Goal: Task Accomplishment & Management: Manage account settings

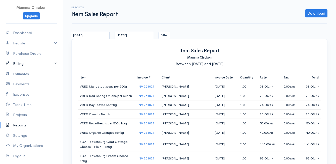
click at [24, 62] on link "Billing" at bounding box center [31, 63] width 63 height 10
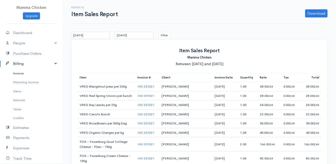
click at [24, 72] on link "Invoice" at bounding box center [31, 73] width 63 height 9
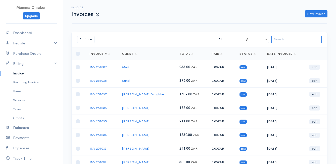
click at [275, 38] on input "search" at bounding box center [297, 39] width 50 height 7
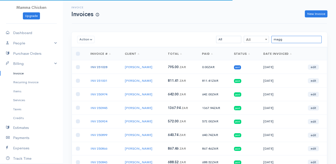
type input "magg"
click at [99, 67] on link "INV 251028" at bounding box center [99, 67] width 17 height 4
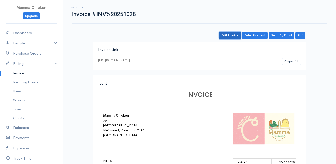
click at [232, 33] on link "Edit Invoice" at bounding box center [230, 35] width 22 height 7
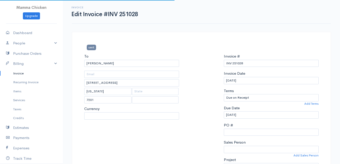
select select "0"
select select
select select "[GEOGRAPHIC_DATA]"
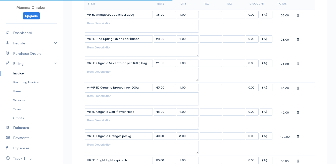
select select "ZAR"
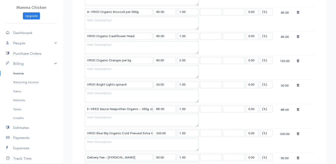
scroll to position [226, 0]
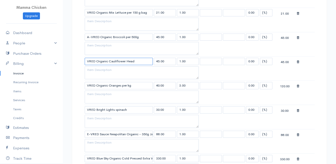
click at [141, 63] on input "VRED Organic Cauliflower Head" at bounding box center [119, 61] width 68 height 7
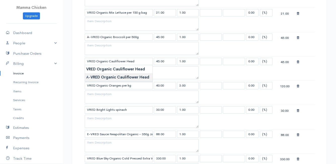
type input "A-VRED Organic Cauliflower Head"
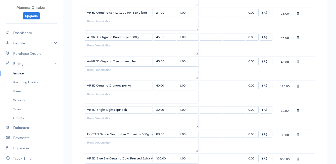
click at [121, 77] on body "Mamma Chicken Upgrade Dashboard People Clients Vendors Staff Users Purchase Ord…" at bounding box center [168, 100] width 336 height 653
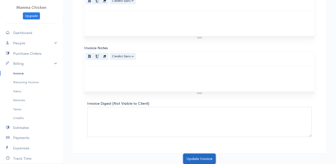
click at [196, 157] on button "Update Invoice" at bounding box center [199, 158] width 32 height 10
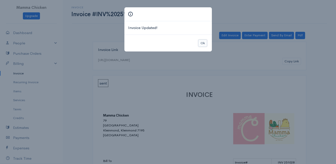
click at [204, 42] on button "Ok" at bounding box center [203, 43] width 9 height 7
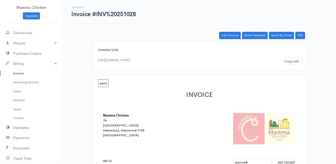
click at [22, 71] on link "Invoice" at bounding box center [31, 73] width 63 height 9
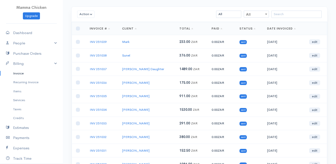
scroll to position [50, 0]
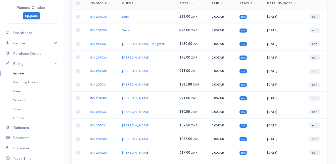
click at [101, 97] on link "INV 251033" at bounding box center [98, 98] width 17 height 4
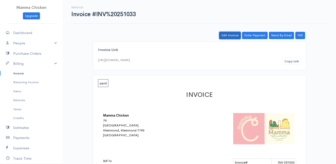
click at [228, 35] on link "Edit Invoice" at bounding box center [230, 35] width 22 height 7
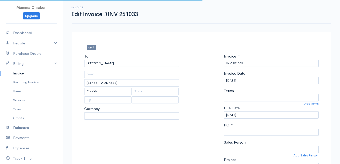
select select "0"
select select
select select "[GEOGRAPHIC_DATA]"
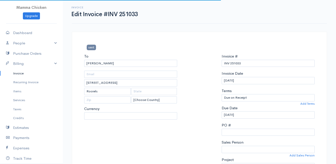
select select "ZAR"
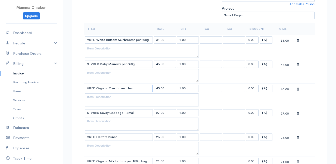
click at [139, 89] on input "VRED Organic Cauliflower Head" at bounding box center [119, 88] width 68 height 7
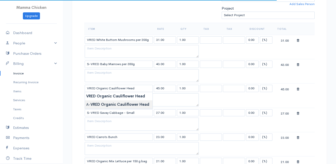
type input "A-VRED Organic Cauliflower Head"
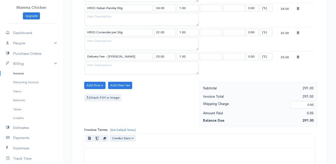
scroll to position [489, 0]
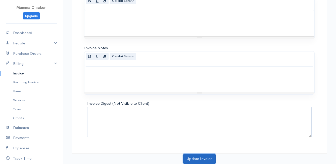
click at [200, 160] on button "Update Invoice" at bounding box center [199, 158] width 32 height 10
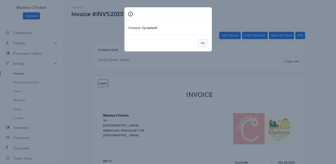
click at [205, 44] on button "Ok" at bounding box center [203, 43] width 9 height 7
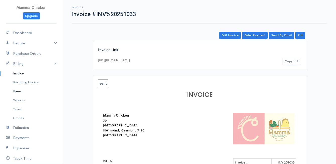
click at [16, 90] on link "Items" at bounding box center [31, 91] width 63 height 9
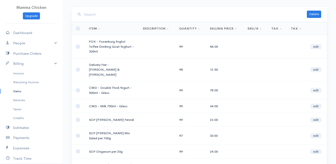
scroll to position [50, 0]
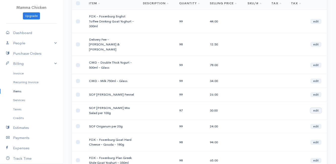
click at [316, 108] on link "edit" at bounding box center [316, 110] width 11 height 5
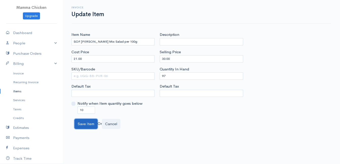
click at [84, 124] on button "Save Item" at bounding box center [85, 124] width 23 height 10
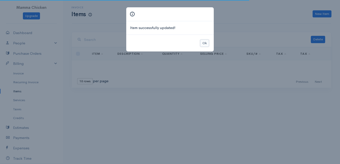
click at [206, 41] on button "Ok" at bounding box center [204, 43] width 9 height 7
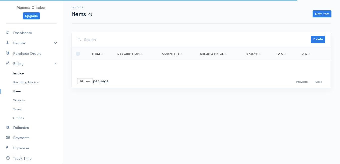
click at [20, 72] on link "Invoice" at bounding box center [31, 73] width 63 height 9
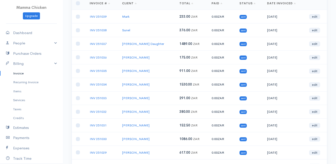
scroll to position [101, 0]
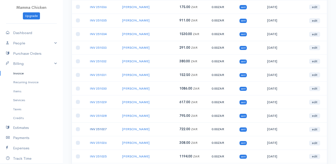
click at [93, 128] on link "INV 251027" at bounding box center [98, 129] width 17 height 4
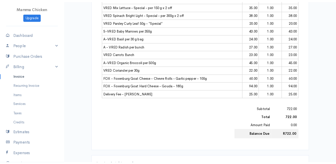
scroll to position [233, 0]
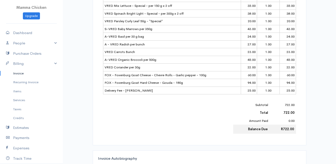
click at [22, 73] on link "Invoice" at bounding box center [31, 73] width 63 height 9
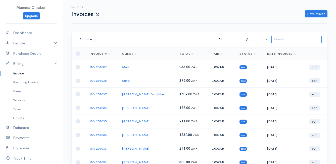
click at [281, 39] on input "search" at bounding box center [297, 39] width 50 height 7
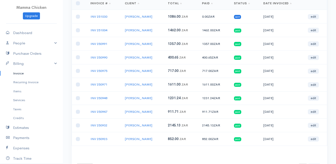
scroll to position [25, 0]
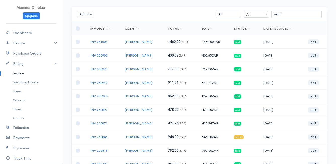
click at [16, 73] on link "Invoice" at bounding box center [31, 73] width 63 height 9
click at [288, 13] on input "sandr" at bounding box center [297, 14] width 50 height 7
type input "s"
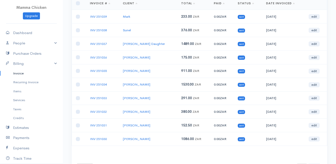
scroll to position [75, 0]
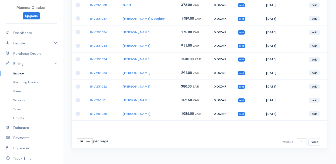
click at [87, 140] on select "10 rows 25 rows 50 rows" at bounding box center [85, 141] width 16 height 6
select select "25"
click at [77, 138] on select "10 rows 25 rows 50 rows" at bounding box center [85, 141] width 16 height 6
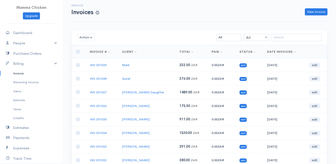
scroll to position [0, 0]
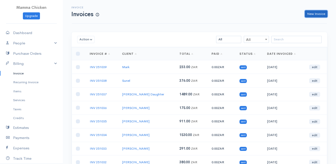
click at [313, 13] on link "New Invoice" at bounding box center [316, 13] width 23 height 7
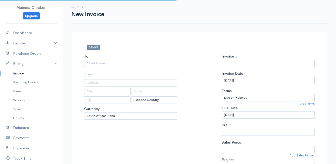
select select "[GEOGRAPHIC_DATA]"
select select "ZAR"
type input "INV 251040"
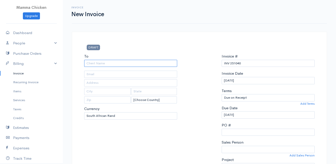
click at [94, 64] on input "To" at bounding box center [130, 63] width 93 height 7
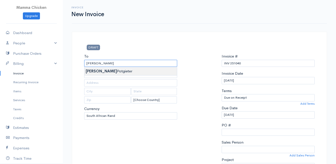
type input "[PERSON_NAME]"
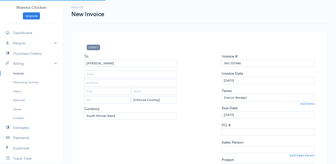
type input "4502 Ixia [PERSON_NAME]"
type input "Bettys Bay"
type input "7195"
click at [260, 81] on input "[DATE]" at bounding box center [268, 80] width 93 height 7
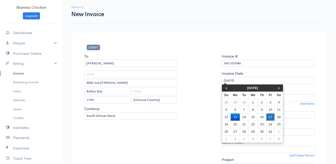
click at [270, 116] on td "17" at bounding box center [270, 116] width 8 height 7
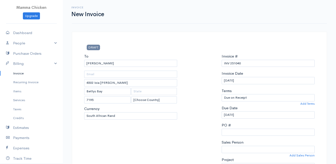
type input "[DATE]"
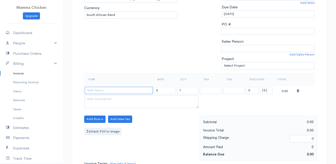
click at [131, 89] on input at bounding box center [119, 90] width 68 height 7
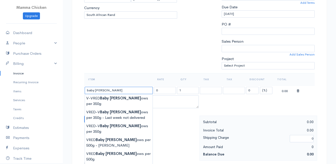
scroll to position [151, 0]
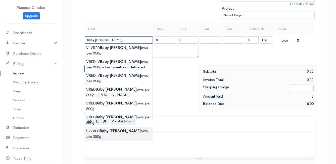
type input "S-VRED Baby Marrows per 350g"
type input "43.00"
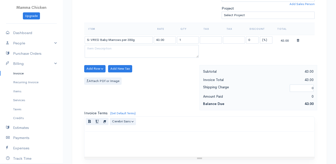
click at [114, 109] on body "Mamma Chicken Upgrade Dashboard People Clients Vendors Staff Users Purchase Ord…" at bounding box center [168, 66] width 336 height 435
click at [97, 68] on button "Add Row" at bounding box center [94, 68] width 21 height 7
click at [98, 77] on link "Add Item Row" at bounding box center [105, 78] width 40 height 9
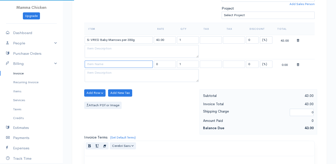
click at [98, 63] on input at bounding box center [119, 63] width 68 height 7
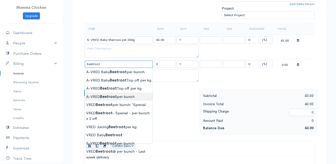
type input "A-VRED Beetroot per bunch"
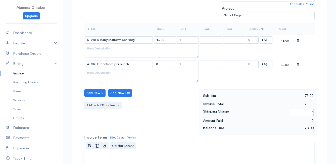
type input "30.00"
click at [137, 96] on body "Mamma Chicken Upgrade Dashboard People Clients Vendors Staff Users Purchase Ord…" at bounding box center [168, 78] width 336 height 459
click at [92, 90] on button "Add Row" at bounding box center [94, 92] width 21 height 7
click at [96, 102] on link "Add Item Row" at bounding box center [105, 103] width 40 height 9
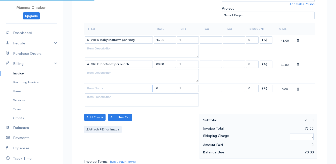
click at [95, 87] on input at bounding box center [119, 88] width 68 height 7
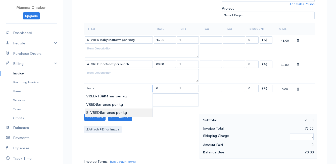
type input "S-VRED Bananas per kg"
type input "46.00"
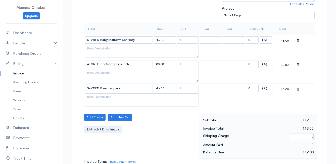
click at [105, 111] on body "Mamma Chicken Upgrade Dashboard People Clients Vendors Staff Users Purchase Ord…" at bounding box center [168, 90] width 336 height 483
click at [97, 117] on button "Add Row" at bounding box center [94, 116] width 21 height 7
click at [98, 127] on link "Add Item Row" at bounding box center [105, 127] width 40 height 9
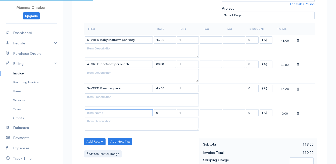
click at [95, 110] on input at bounding box center [119, 112] width 68 height 7
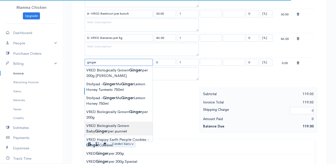
scroll to position [226, 0]
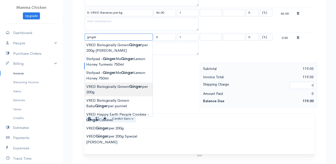
type input "VRED Biologically Grown Ginger per 200g"
type input "58.00"
click at [136, 89] on body "Mamma Chicken Upgrade Dashboard People Clients Vendors Staff Users Purchase Ord…" at bounding box center [168, 27] width 336 height 507
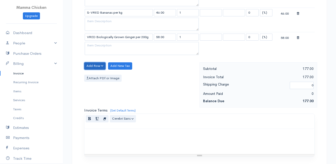
click at [95, 65] on button "Add Row" at bounding box center [94, 65] width 21 height 7
click at [95, 75] on link "Add Item Row" at bounding box center [105, 76] width 40 height 9
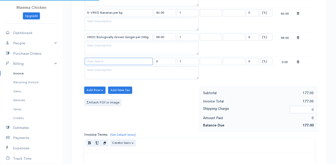
click at [94, 60] on input at bounding box center [119, 61] width 68 height 7
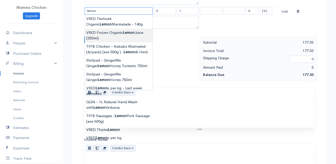
scroll to position [252, 0]
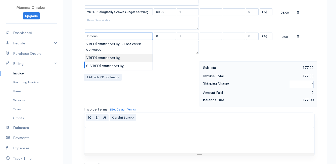
type input "VRED Lemons per kg"
type input "32.00"
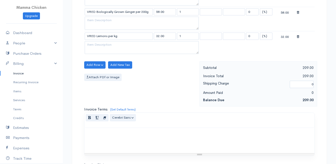
click at [113, 56] on body "Mamma Chicken Upgrade Dashboard People Clients Vendors Staff Users Purchase Ord…" at bounding box center [168, 14] width 336 height 532
click at [93, 63] on button "Add Row" at bounding box center [94, 64] width 21 height 7
click at [96, 75] on link "Add Item Row" at bounding box center [105, 75] width 40 height 9
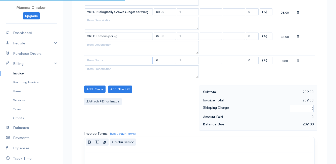
click at [98, 60] on input at bounding box center [119, 60] width 68 height 7
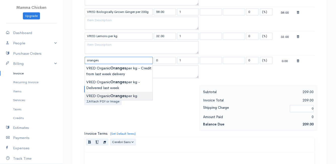
type input "VRED Organic Oranges per kg"
type input "40.00"
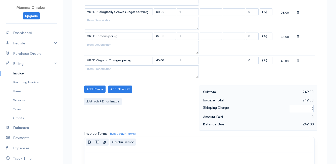
click at [118, 94] on body "Mamma Chicken Upgrade Dashboard People Clients Vendors Staff Users Purchase Ord…" at bounding box center [168, 26] width 336 height 556
click at [92, 87] on button "Add Row" at bounding box center [94, 88] width 21 height 7
click at [98, 97] on link "Add Item Row" at bounding box center [105, 99] width 40 height 9
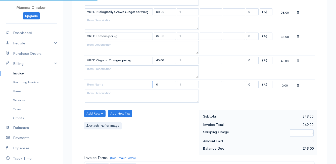
click at [98, 84] on input at bounding box center [119, 84] width 68 height 7
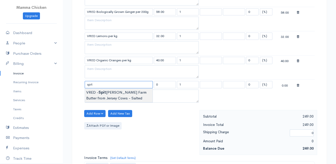
type input "VRED - Spitskop Farm Butter from [GEOGRAPHIC_DATA] Cows - Salted"
type input "115.00"
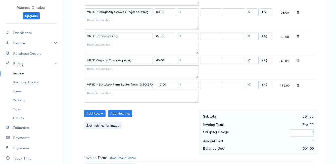
click at [115, 93] on body "Mamma Chicken Upgrade Dashboard People Clients Vendors Staff Users Purchase Ord…" at bounding box center [168, 38] width 336 height 580
click at [100, 112] on button "Add Row" at bounding box center [94, 113] width 21 height 7
click at [96, 123] on link "Add Item Row" at bounding box center [105, 123] width 40 height 9
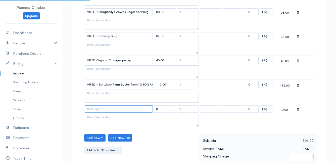
click at [97, 109] on input at bounding box center [119, 108] width 68 height 7
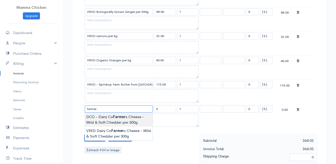
type input "DCO - Dairy Co Farmers Cheese - Mild & Soft Cheddar per 300g"
type input "112.00"
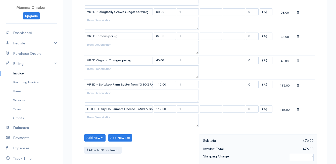
click at [113, 117] on body "Mamma Chicken Upgrade Dashboard People Clients Vendors Staff Users Purchase Ord…" at bounding box center [168, 50] width 336 height 604
click at [95, 136] on button "Add Row" at bounding box center [94, 137] width 21 height 7
click at [100, 118] on link "Add Item Row" at bounding box center [105, 118] width 40 height 9
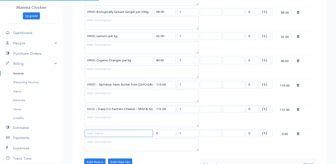
click at [99, 134] on input at bounding box center [119, 132] width 68 height 7
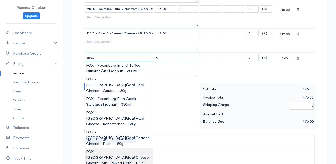
scroll to position [352, 0]
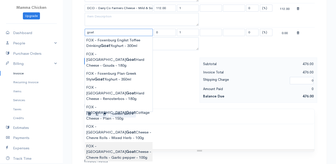
type input "FOX - Foxenburg Goat Cheese - Chevre Rolls - Garlic pepper - 100g"
type input "60.00"
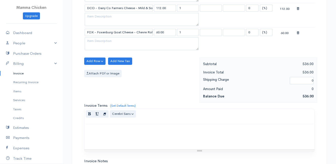
click at [97, 62] on button "Add Row" at bounding box center [94, 60] width 21 height 7
click at [99, 71] on link "Add Item Row" at bounding box center [105, 71] width 40 height 9
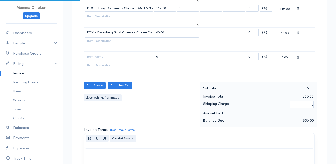
click at [97, 57] on input at bounding box center [119, 56] width 68 height 7
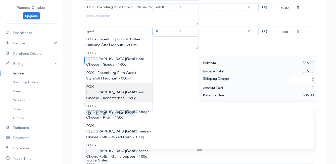
scroll to position [403, 0]
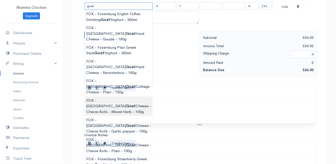
type input "FOX - Foxenburg Goat Cheese - Chevre Rolls - Mixed Herb - 100g"
type input "60.00"
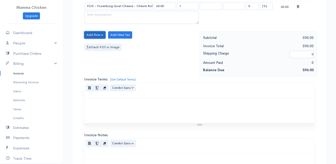
click at [97, 34] on button "Add Row" at bounding box center [94, 34] width 21 height 7
click at [95, 45] on link "Add Item Row" at bounding box center [105, 45] width 40 height 9
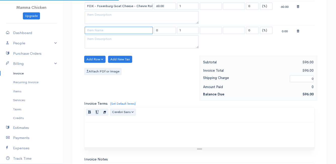
click at [94, 32] on input at bounding box center [119, 30] width 68 height 7
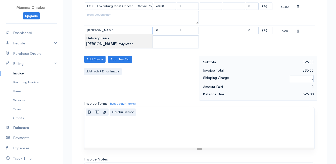
type input "Delivery Fee - [PERSON_NAME]"
type input "25.00"
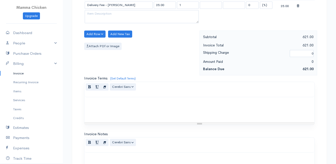
scroll to position [514, 0]
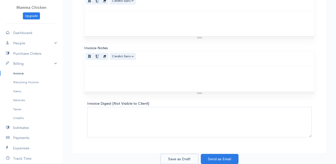
click at [186, 156] on button "Save as Draft" at bounding box center [180, 158] width 38 height 10
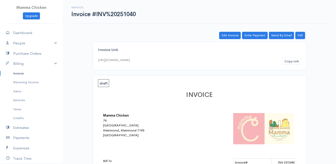
scroll to position [126, 0]
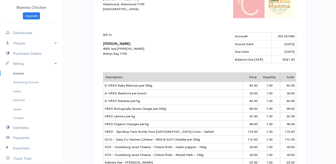
click at [13, 74] on link "Invoice" at bounding box center [31, 73] width 63 height 9
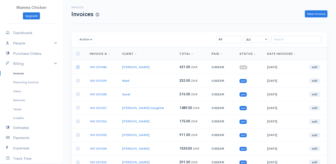
click at [77, 66] on input "checkbox" at bounding box center [78, 67] width 4 height 4
checkbox input "true"
click at [83, 38] on button "Action" at bounding box center [85, 39] width 17 height 7
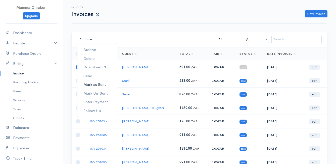
click at [103, 84] on link "Mark as Sent" at bounding box center [97, 84] width 40 height 9
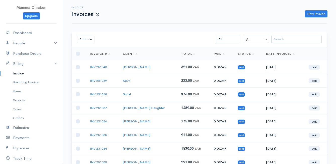
scroll to position [79, 0]
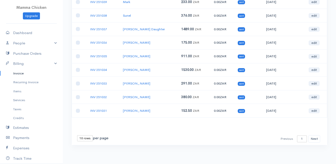
click at [88, 136] on select "10 rows 25 rows 50 rows" at bounding box center [85, 138] width 16 height 6
select select "25"
click at [77, 135] on select "10 rows 25 rows 50 rows" at bounding box center [85, 138] width 16 height 6
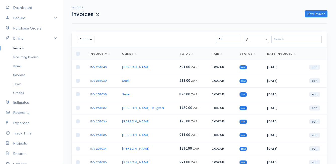
scroll to position [50, 0]
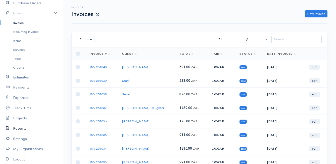
click at [26, 128] on link "Reports" at bounding box center [31, 128] width 63 height 10
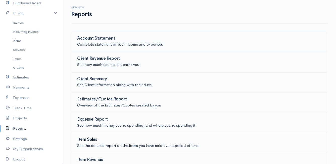
click at [87, 137] on h3 "Item Sales" at bounding box center [87, 139] width 20 height 5
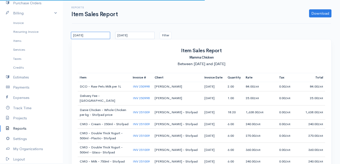
click at [100, 37] on input "[DATE]" at bounding box center [90, 35] width 39 height 7
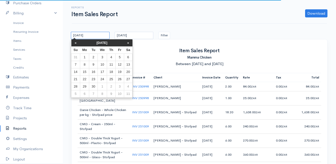
click at [95, 34] on input "[DATE]" at bounding box center [90, 35] width 39 height 7
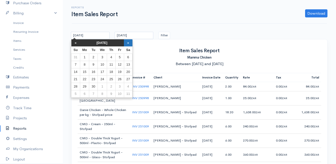
click at [130, 43] on th "»" at bounding box center [128, 42] width 9 height 7
click at [86, 70] on td "13" at bounding box center [84, 71] width 9 height 7
type input "[DATE]"
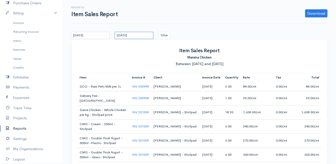
click at [145, 34] on input "[DATE]" at bounding box center [134, 35] width 39 height 7
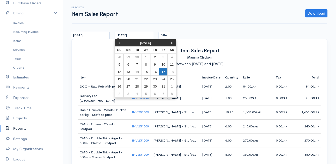
click at [163, 72] on td "17" at bounding box center [163, 71] width 8 height 7
type input "[DATE]"
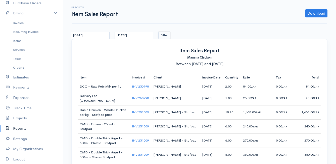
click at [163, 34] on button "Filter" at bounding box center [165, 35] width 12 height 7
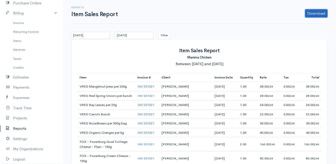
click at [314, 15] on link "Download" at bounding box center [316, 13] width 22 height 8
click at [303, 33] on link "CSV" at bounding box center [307, 32] width 40 height 9
